Goal: Find specific page/section: Find specific page/section

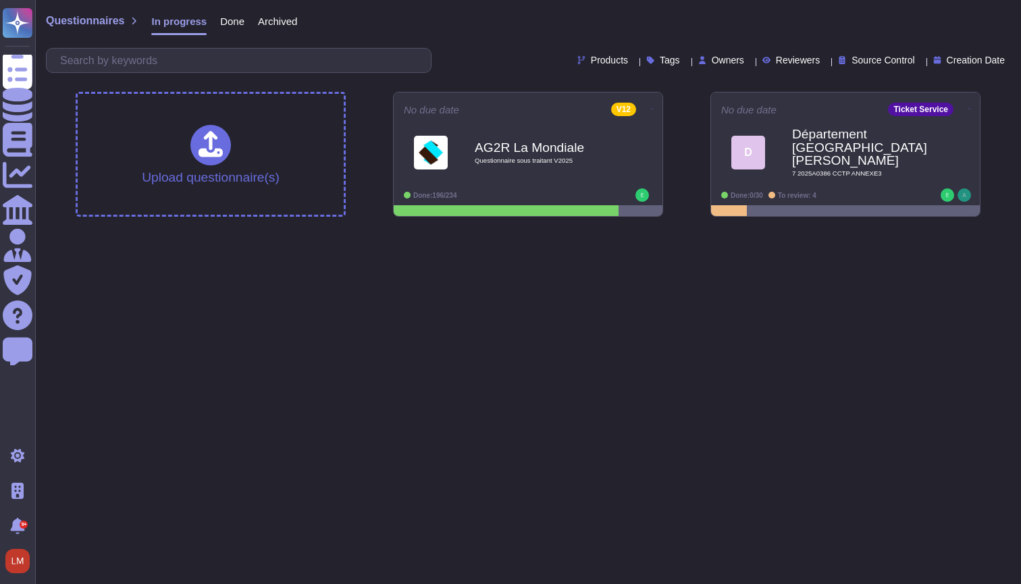
click at [230, 24] on span "Done" at bounding box center [232, 21] width 24 height 10
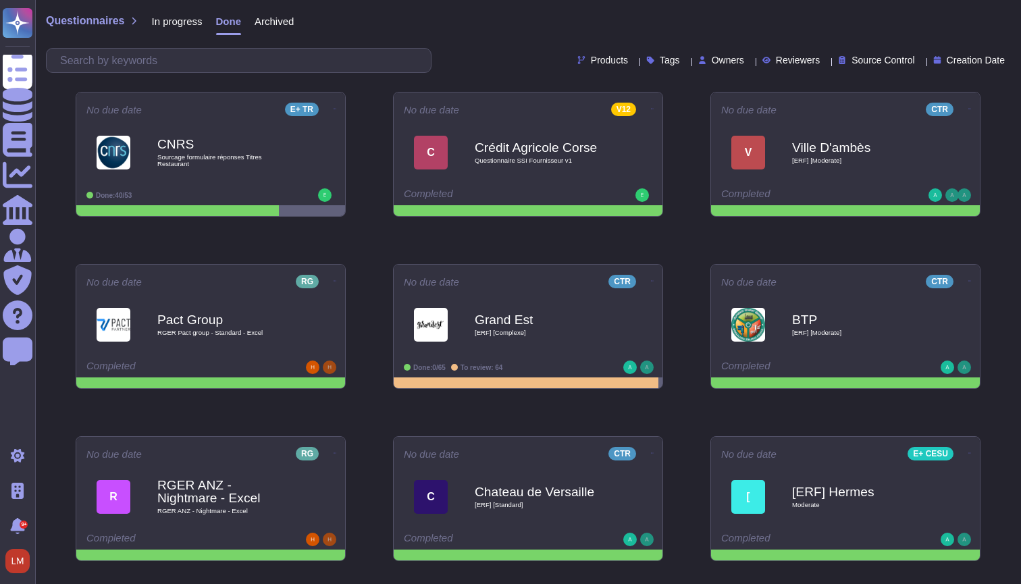
click at [193, 22] on span "In progress" at bounding box center [176, 21] width 51 height 10
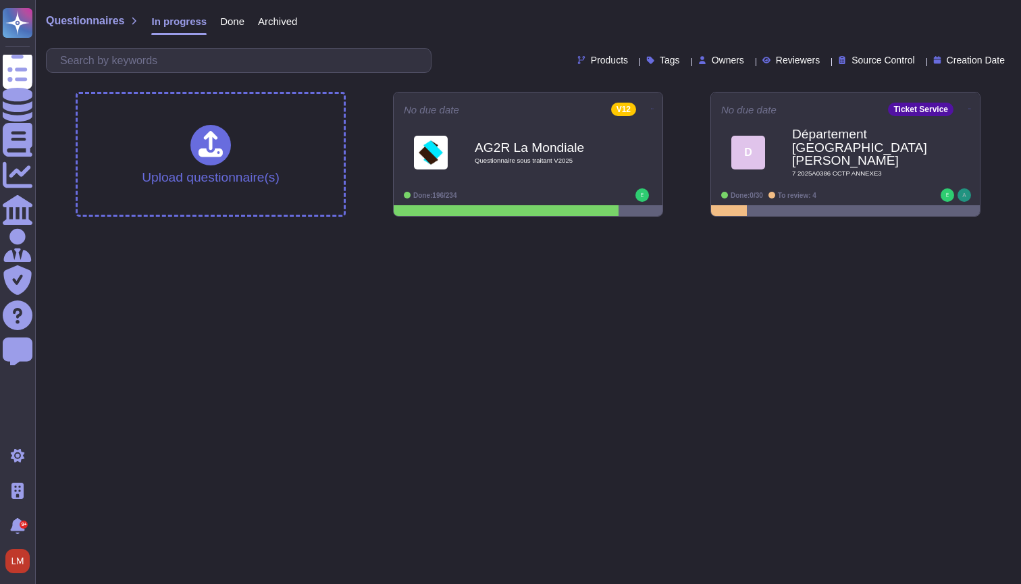
click at [243, 18] on span "Done" at bounding box center [232, 21] width 24 height 10
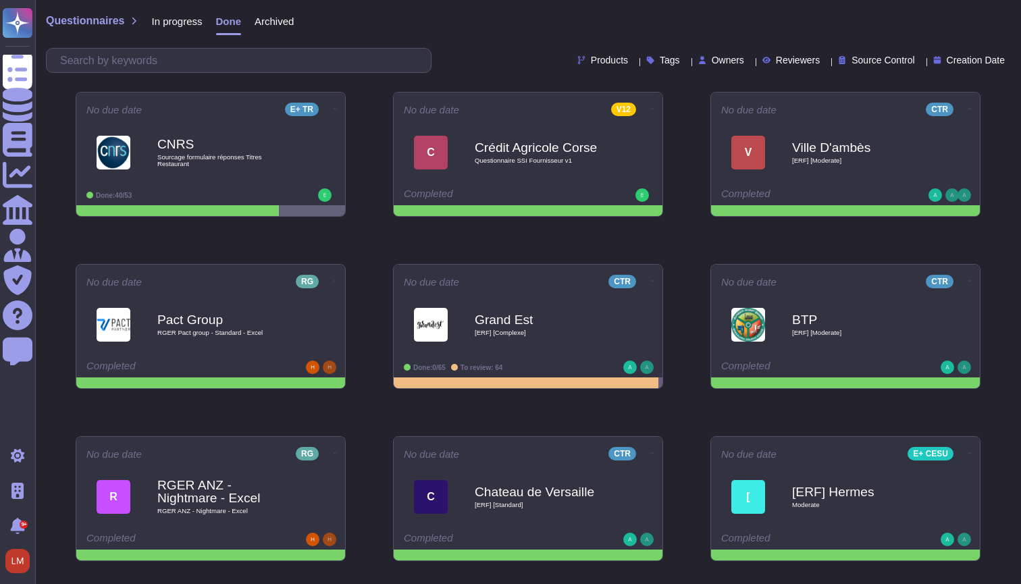
click at [294, 26] on span "Archived" at bounding box center [274, 21] width 39 height 10
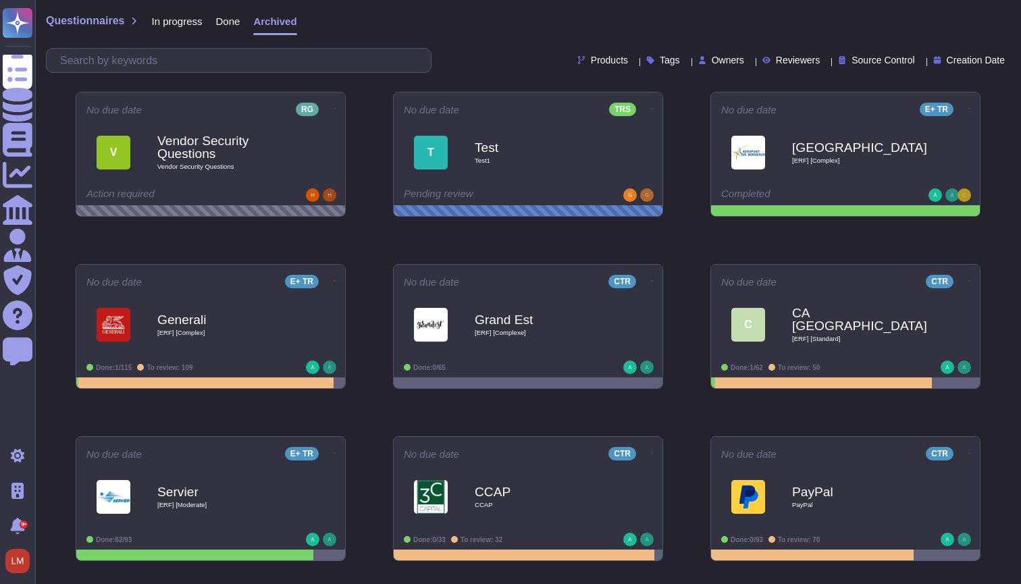
click at [229, 20] on span "Done" at bounding box center [228, 21] width 24 height 10
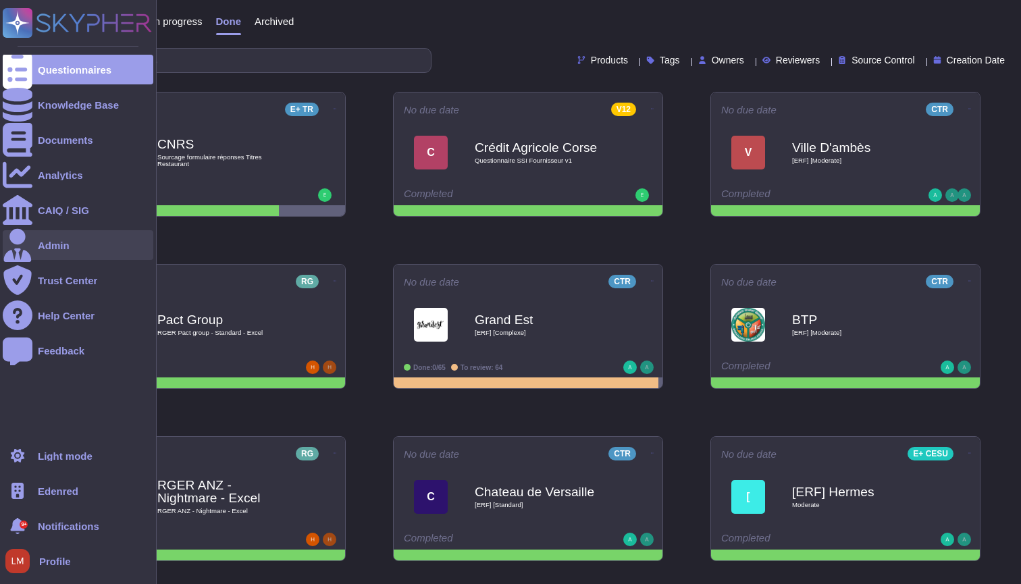
click at [64, 246] on div "Admin" at bounding box center [54, 245] width 32 height 10
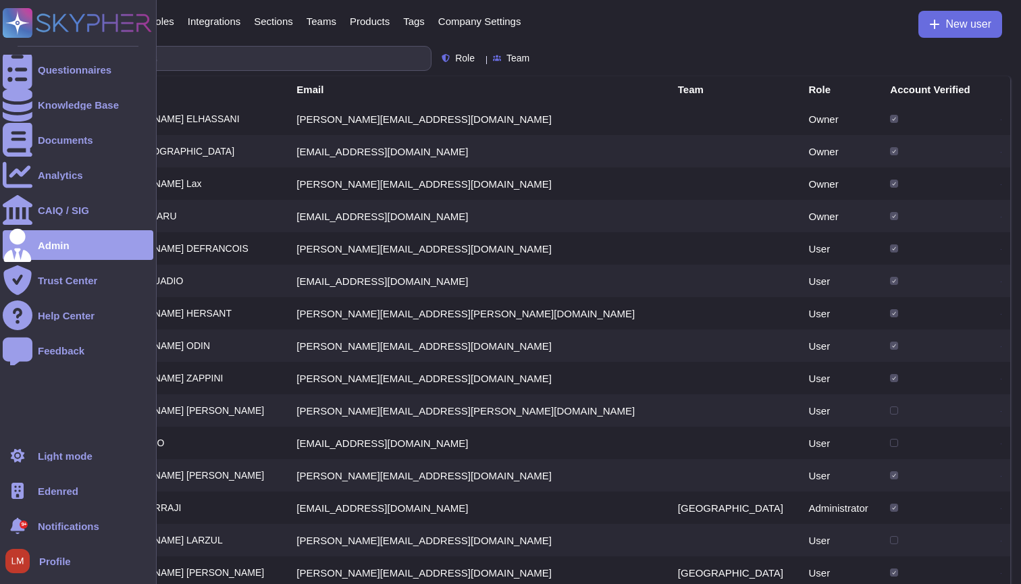
click at [64, 492] on span "Edenred" at bounding box center [58, 491] width 41 height 10
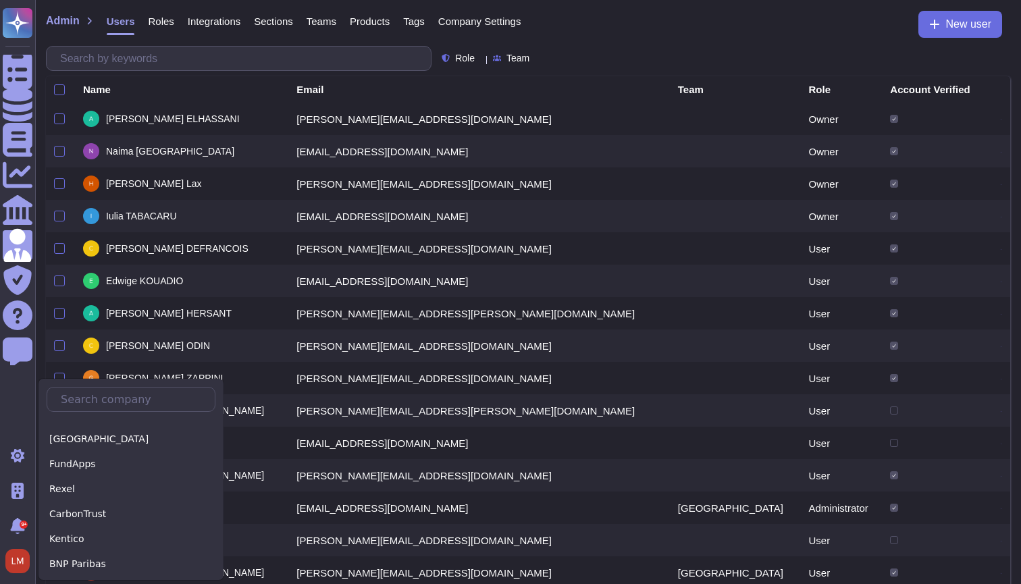
scroll to position [1113, 0]
click at [117, 399] on input "text" at bounding box center [134, 400] width 161 height 24
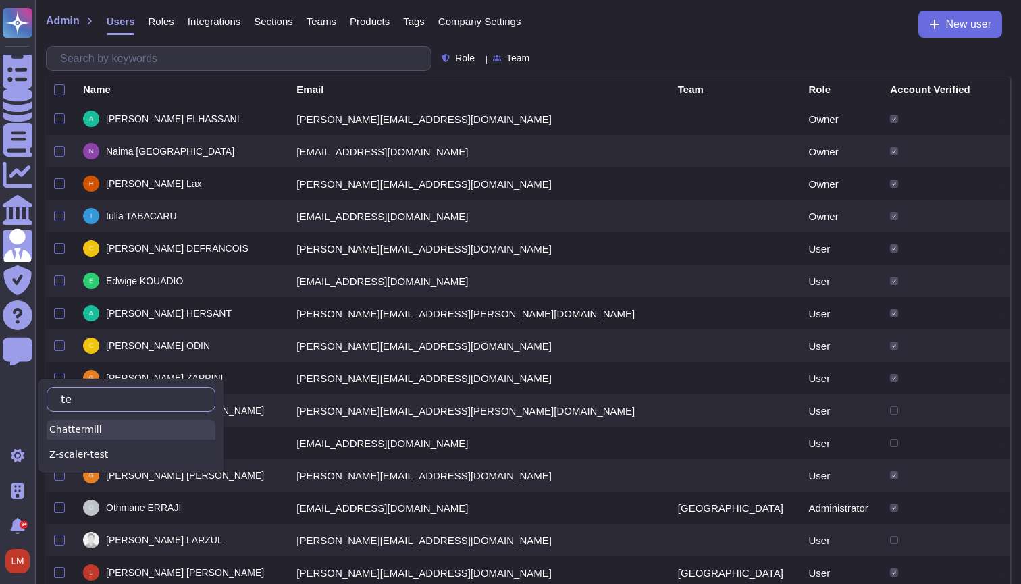
type input "t"
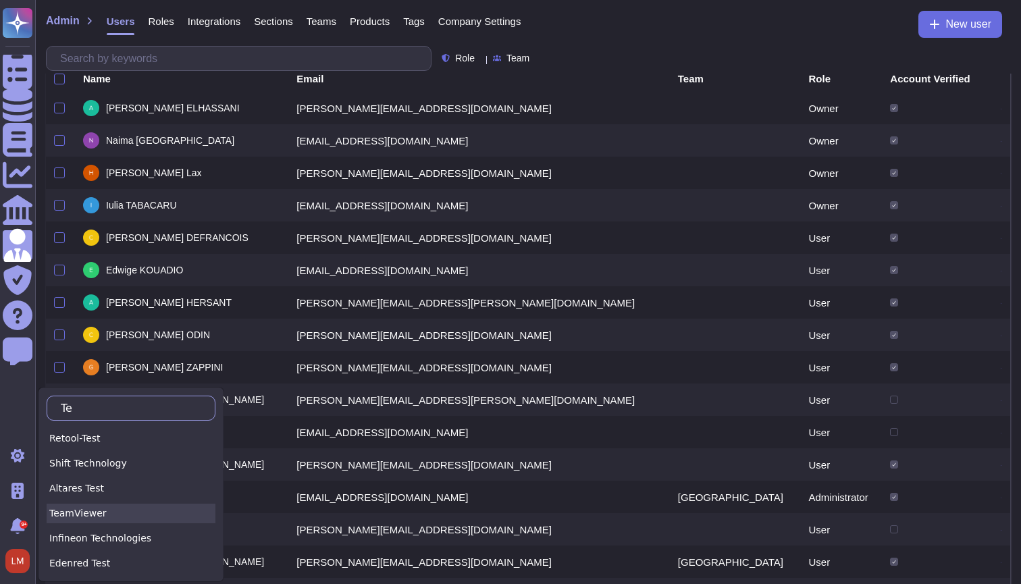
scroll to position [12, 0]
click at [150, 512] on div "TeamViewer" at bounding box center [131, 513] width 169 height 20
type input "Te"
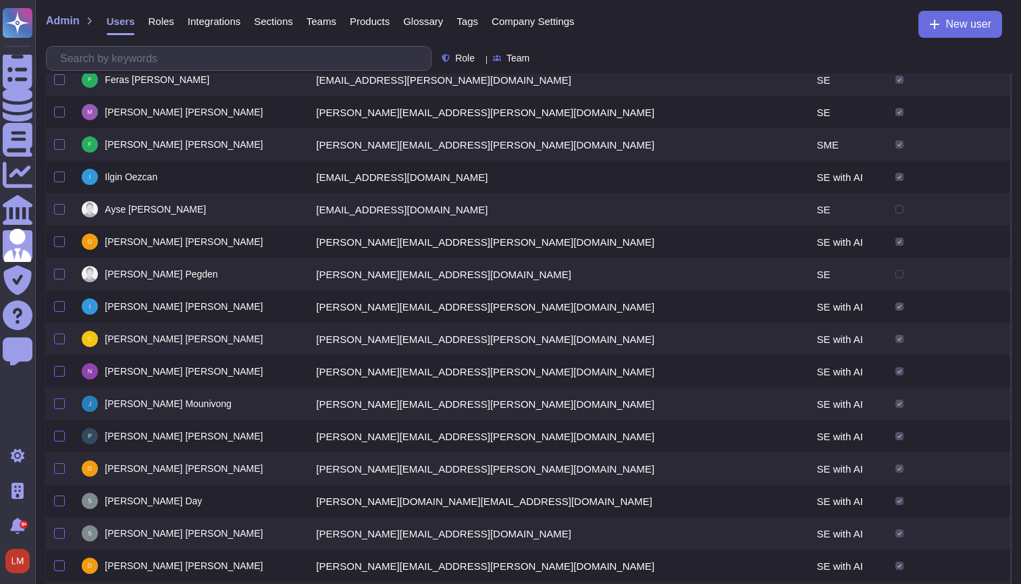
scroll to position [1935, 0]
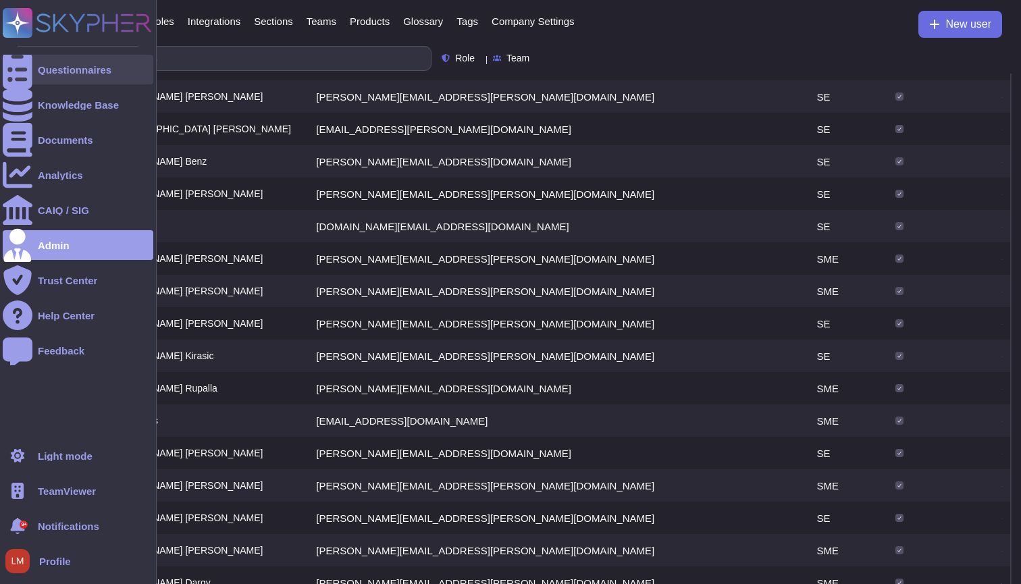
click at [24, 61] on div at bounding box center [18, 70] width 30 height 30
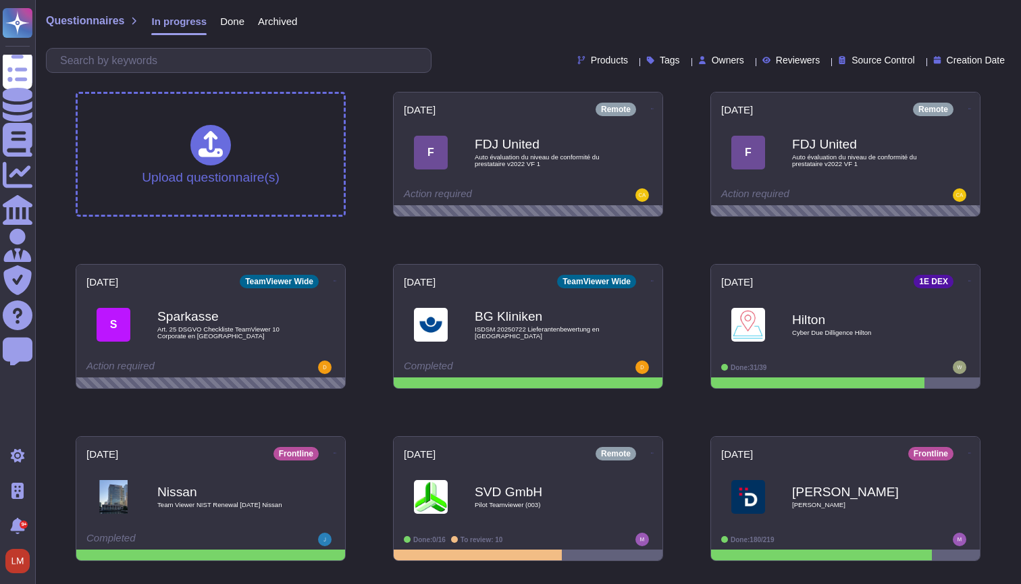
click at [251, 21] on div "Archived" at bounding box center [271, 24] width 53 height 27
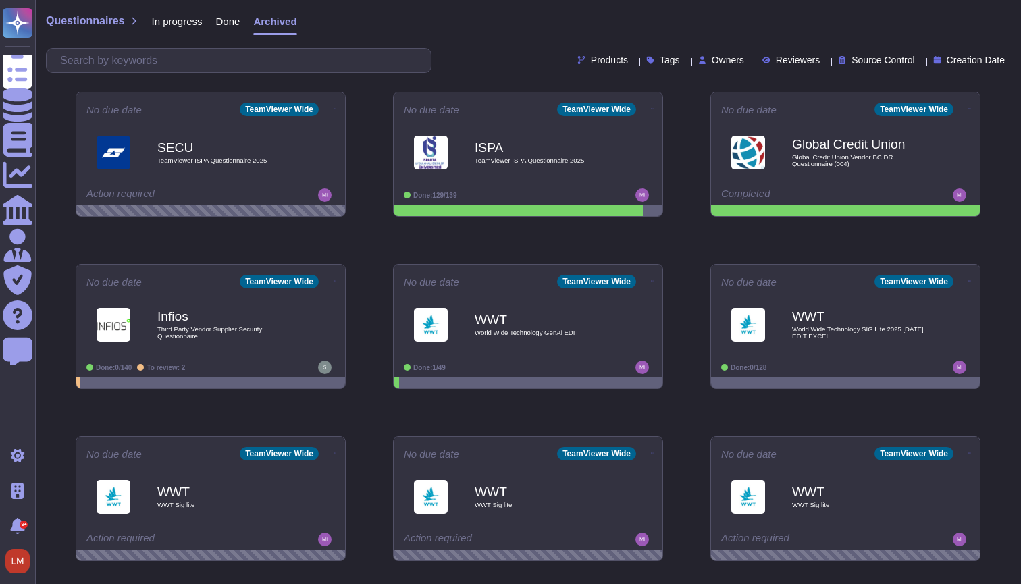
click at [230, 24] on span "Done" at bounding box center [228, 21] width 24 height 10
